Goal: Information Seeking & Learning: Understand process/instructions

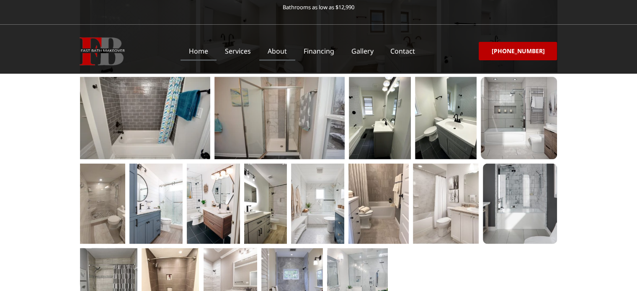
scroll to position [1512, 0]
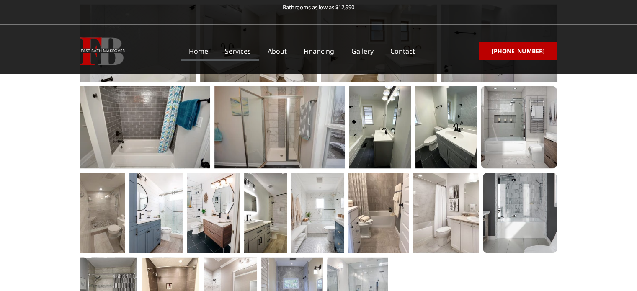
click at [252, 45] on link "Services" at bounding box center [238, 50] width 43 height 19
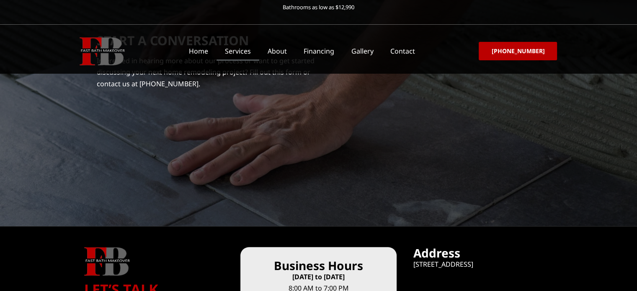
scroll to position [4118, 0]
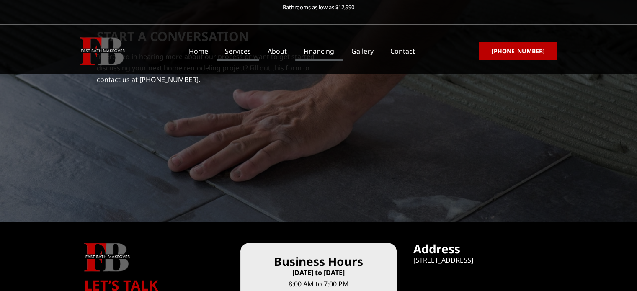
click at [327, 47] on link "Financing" at bounding box center [318, 50] width 47 height 19
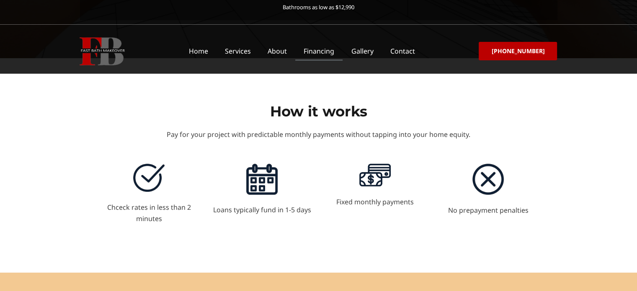
scroll to position [168, 0]
drag, startPoint x: 107, startPoint y: 207, endPoint x: 129, endPoint y: 211, distance: 22.6
click at [129, 211] on p "Chceck rates in less than 2 minutes" at bounding box center [149, 213] width 105 height 23
copy p "Chceck"
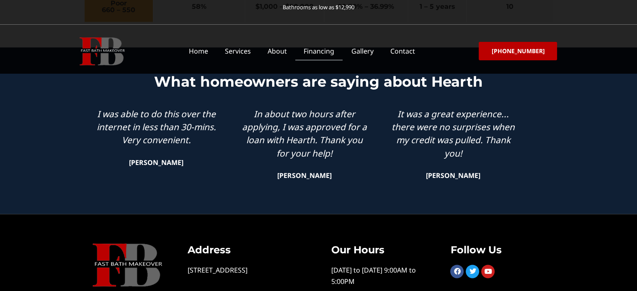
scroll to position [1039, 0]
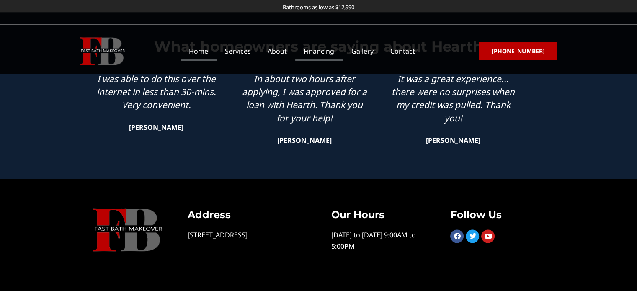
click at [213, 50] on link "Home" at bounding box center [199, 50] width 36 height 19
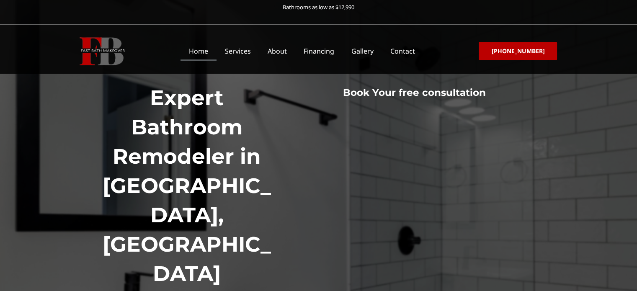
scroll to position [168, 0]
